Goal: Navigation & Orientation: Find specific page/section

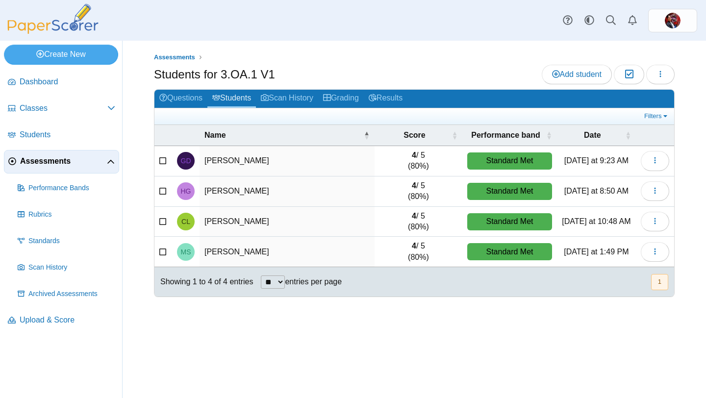
click at [55, 156] on span "Assessments" at bounding box center [63, 161] width 87 height 11
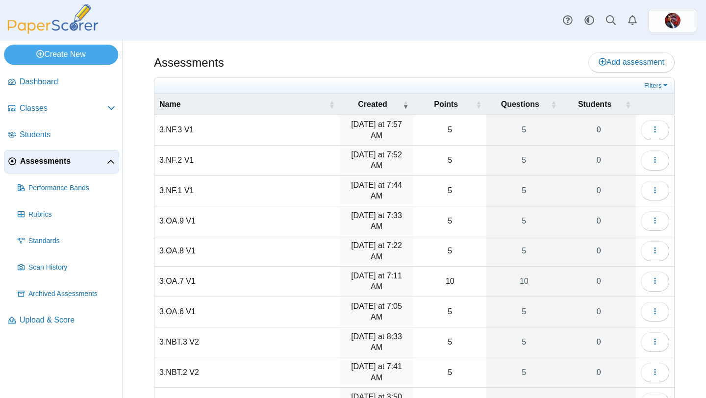
click at [112, 163] on icon at bounding box center [111, 162] width 8 height 8
click at [261, 56] on div "Assessments Add assessment" at bounding box center [414, 63] width 521 height 22
